Goal: Navigation & Orientation: Find specific page/section

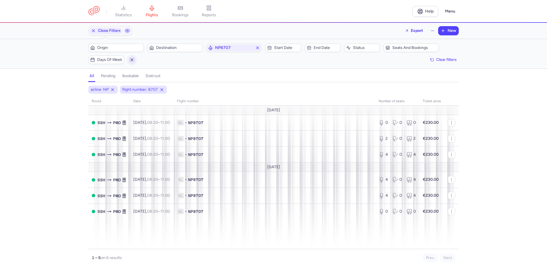
click at [133, 59] on icon "button" at bounding box center [132, 60] width 5 height 5
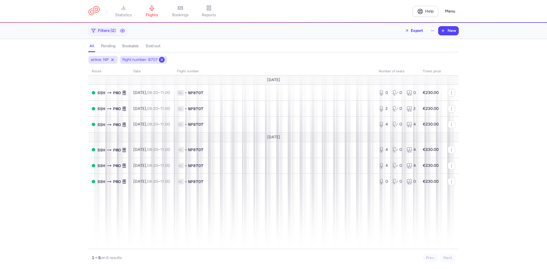
click at [160, 59] on icon at bounding box center [162, 60] width 5 height 5
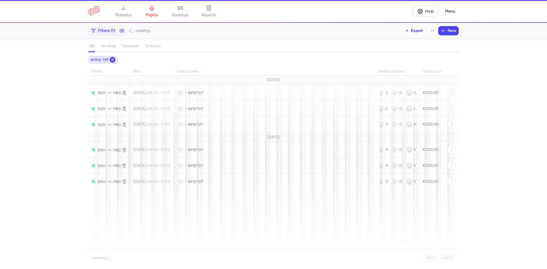
click at [111, 60] on icon at bounding box center [112, 60] width 5 height 5
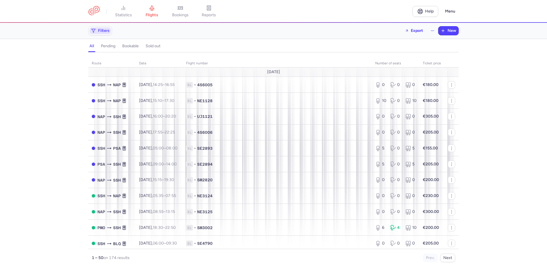
click at [99, 31] on span "Filters" at bounding box center [104, 30] width 12 height 5
click at [102, 29] on span "Filters" at bounding box center [104, 30] width 12 height 5
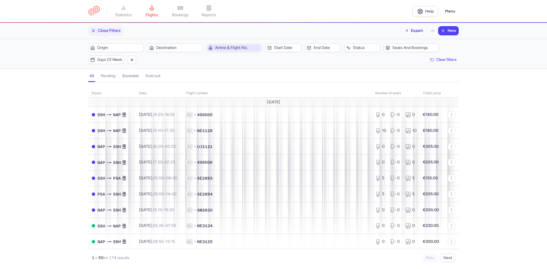
click at [213, 49] on span "Airline & Flight No." at bounding box center [234, 47] width 54 height 7
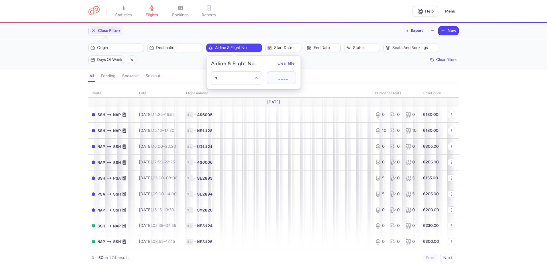
type input "ne"
click at [223, 115] on span "Nesma Airlines" at bounding box center [223, 115] width 0 height 5
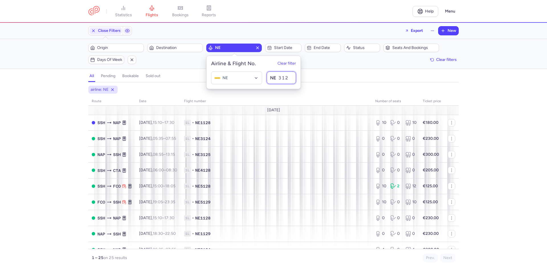
type input "3124"
click at [344, 83] on div "airline: NE flight number: 3124 route date Flight number number of seats Ticket…" at bounding box center [273, 175] width 547 height 187
